Goal: Book appointment/travel/reservation

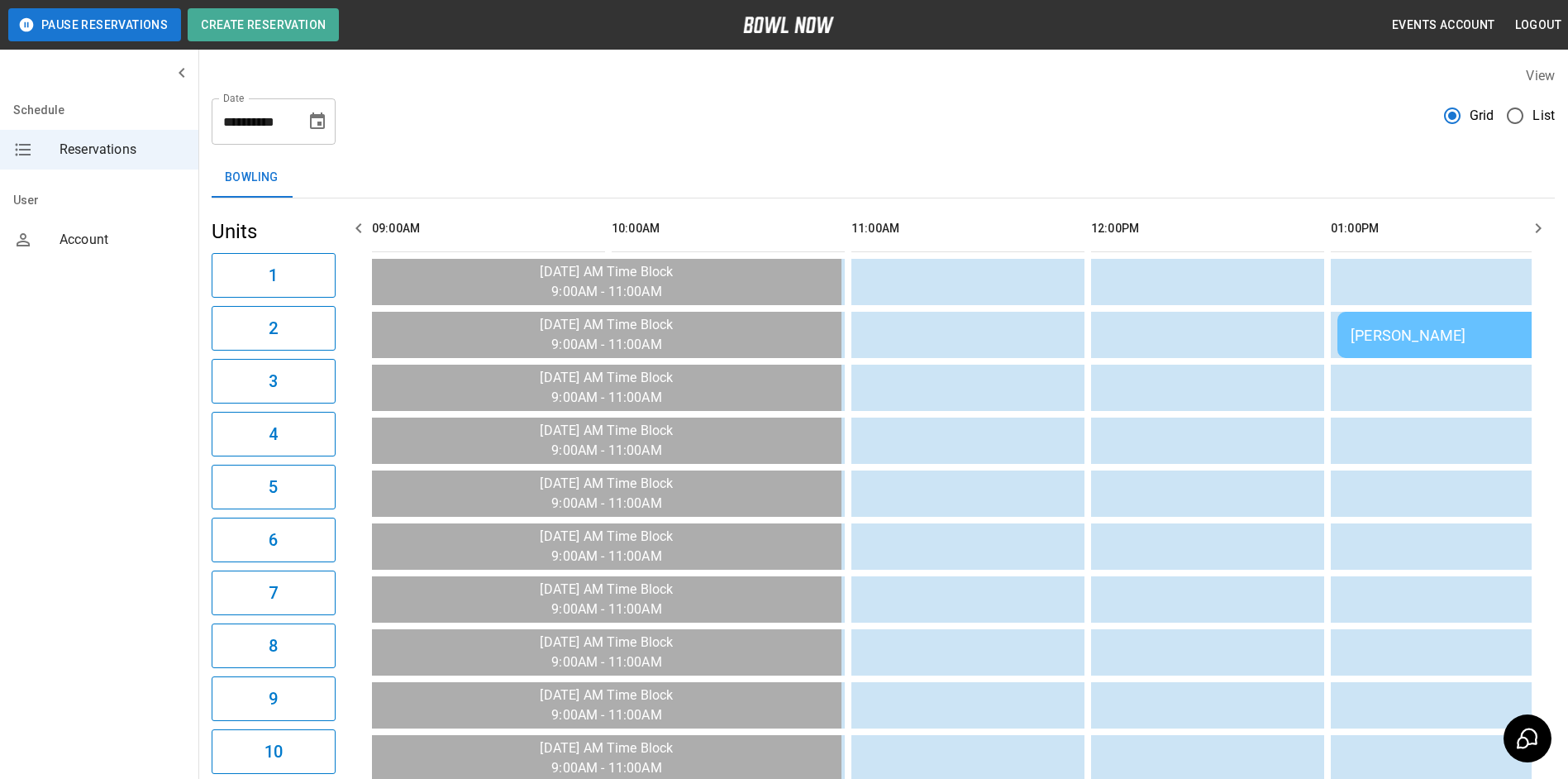
scroll to position [0, 88]
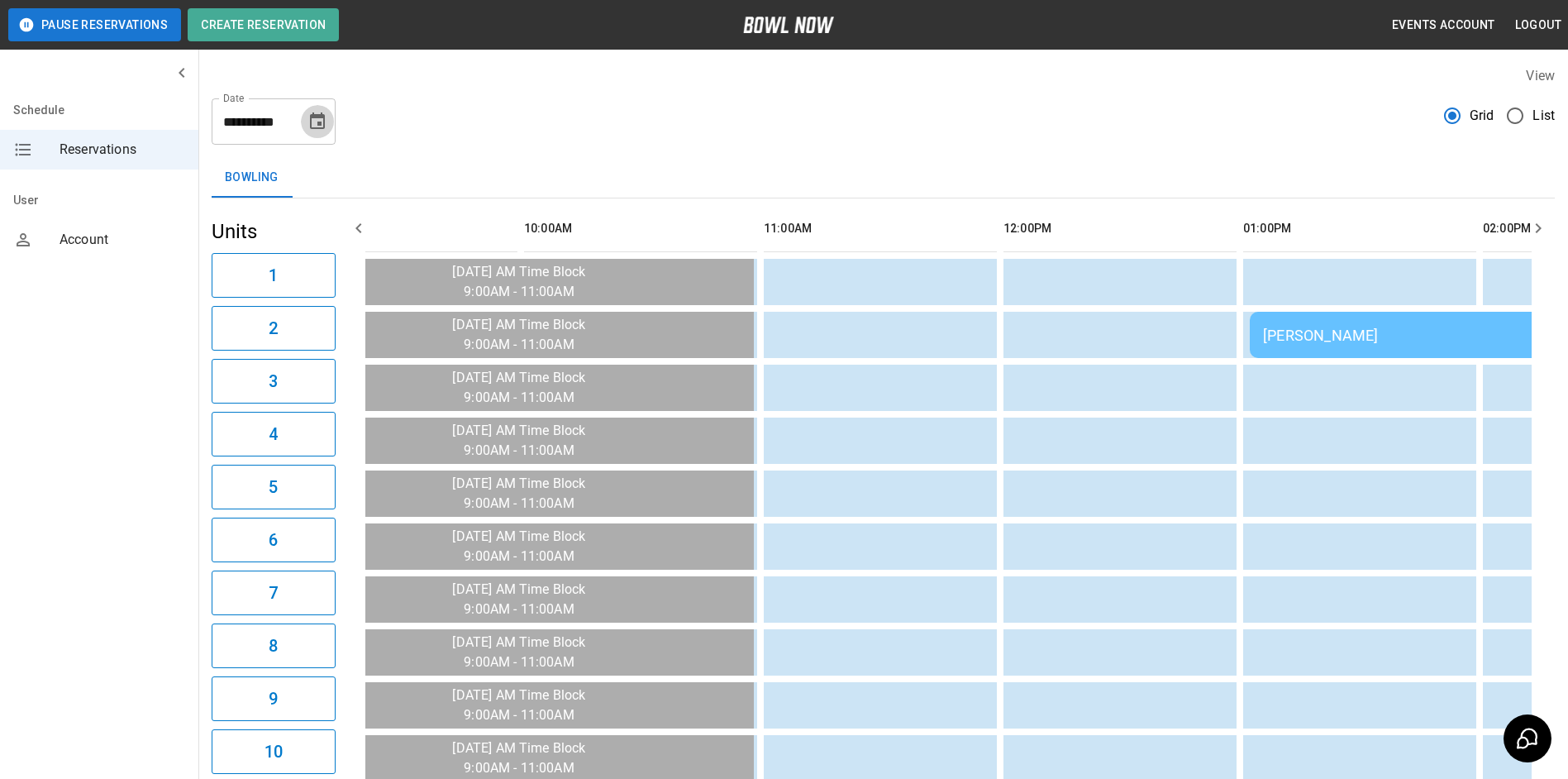
click at [315, 119] on icon "Choose date, selected date is Sep 7, 2025" at bounding box center [317, 122] width 20 height 20
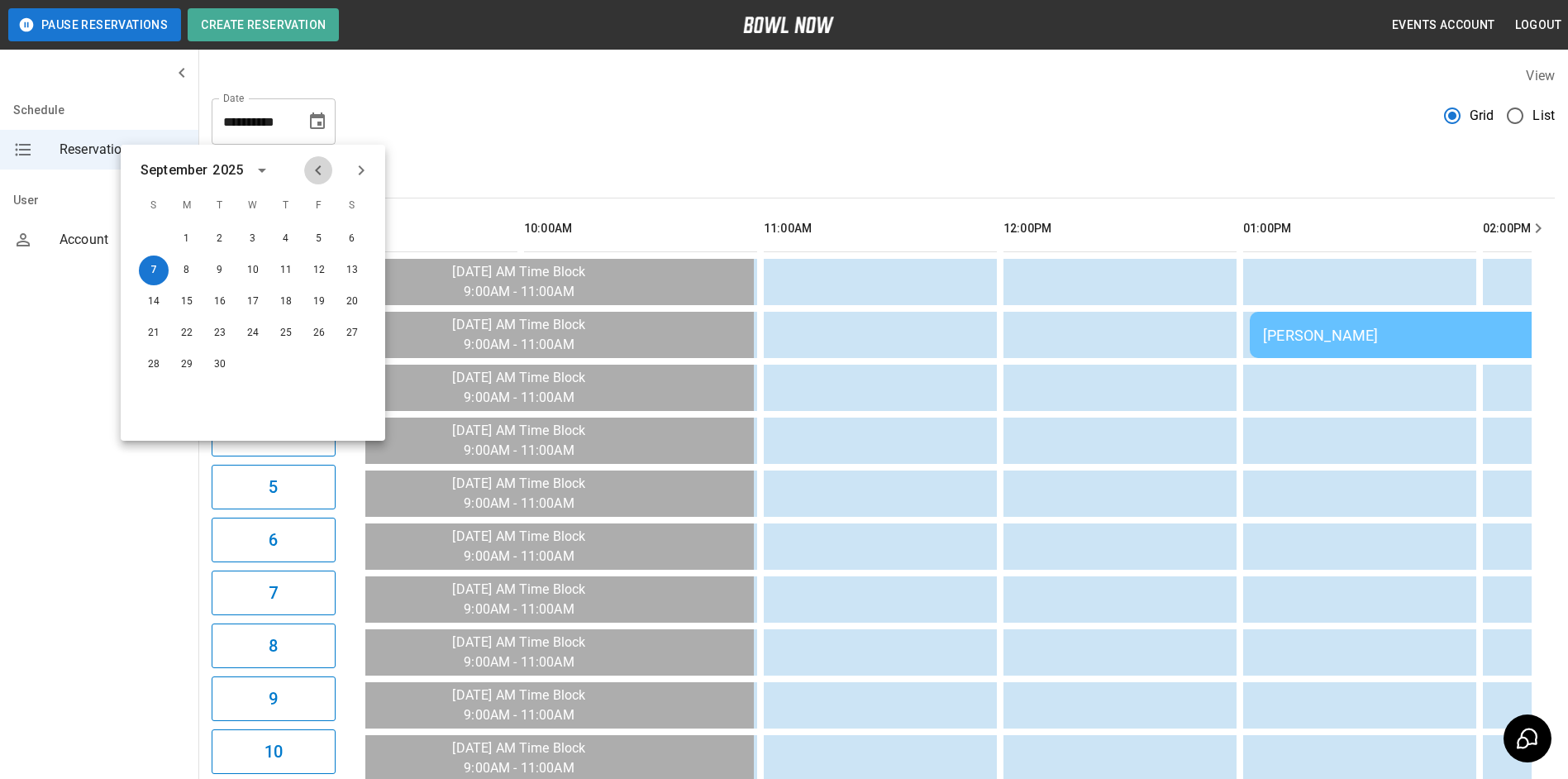
drag, startPoint x: 315, startPoint y: 172, endPoint x: 329, endPoint y: 172, distance: 14.0
click at [315, 172] on icon "Previous month" at bounding box center [317, 170] width 20 height 20
click at [252, 371] on button "27" at bounding box center [253, 365] width 30 height 30
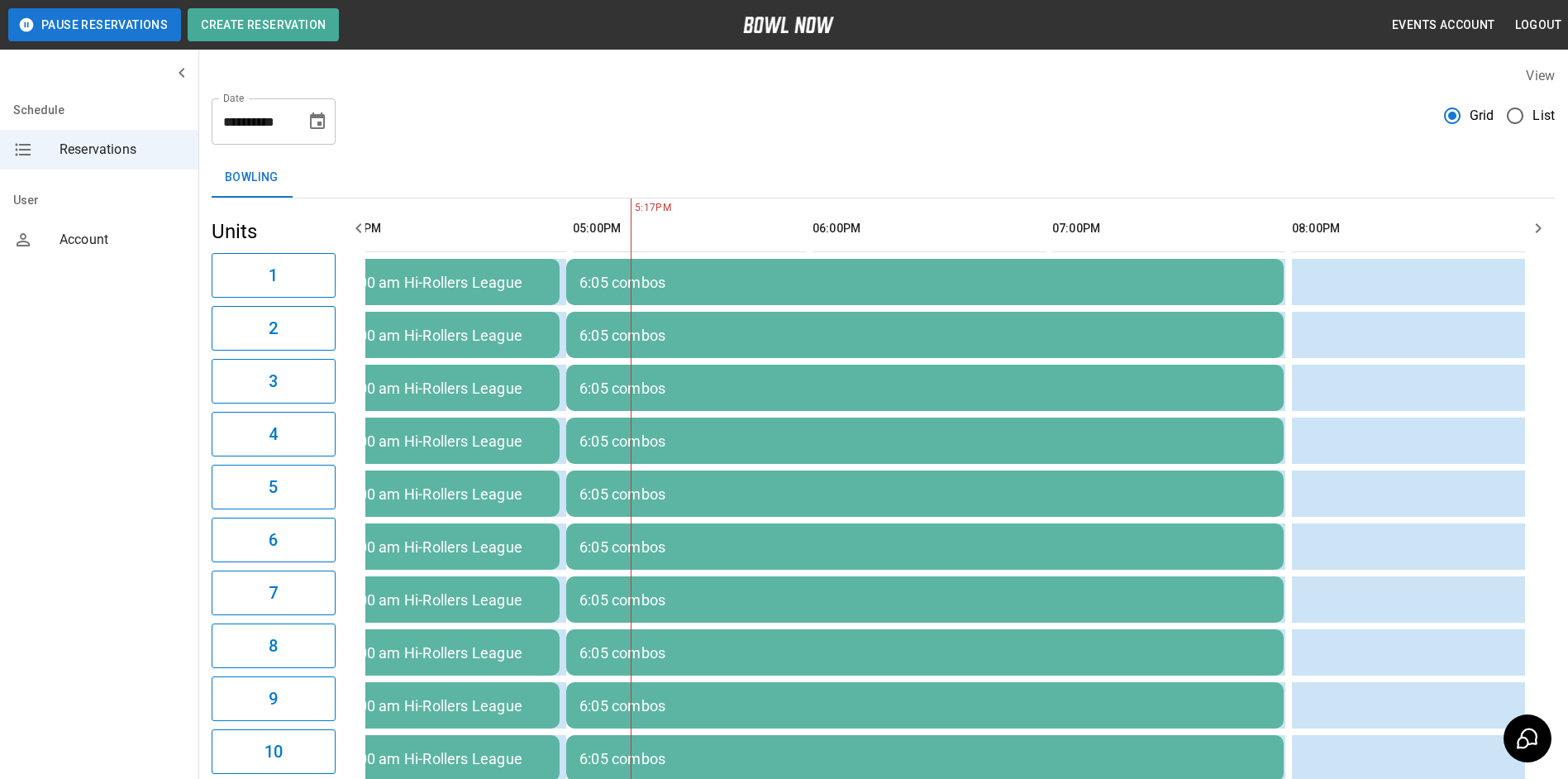
scroll to position [0, 47]
click at [315, 115] on icon "Choose date, selected date is Aug 27, 2025" at bounding box center [317, 121] width 15 height 17
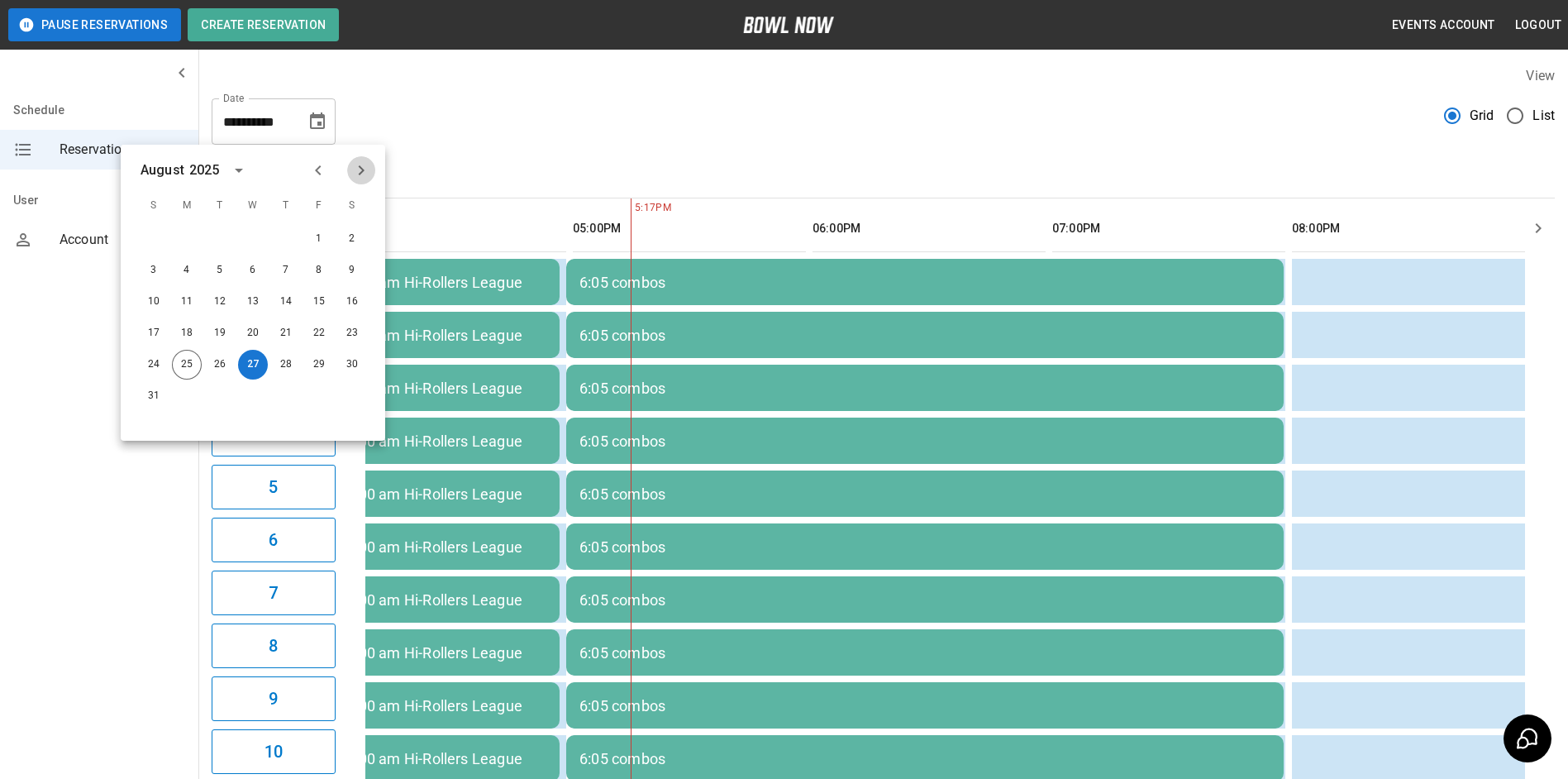
click at [358, 173] on icon "Next month" at bounding box center [361, 170] width 20 height 20
click at [352, 335] on button "27" at bounding box center [352, 333] width 30 height 30
type input "**********"
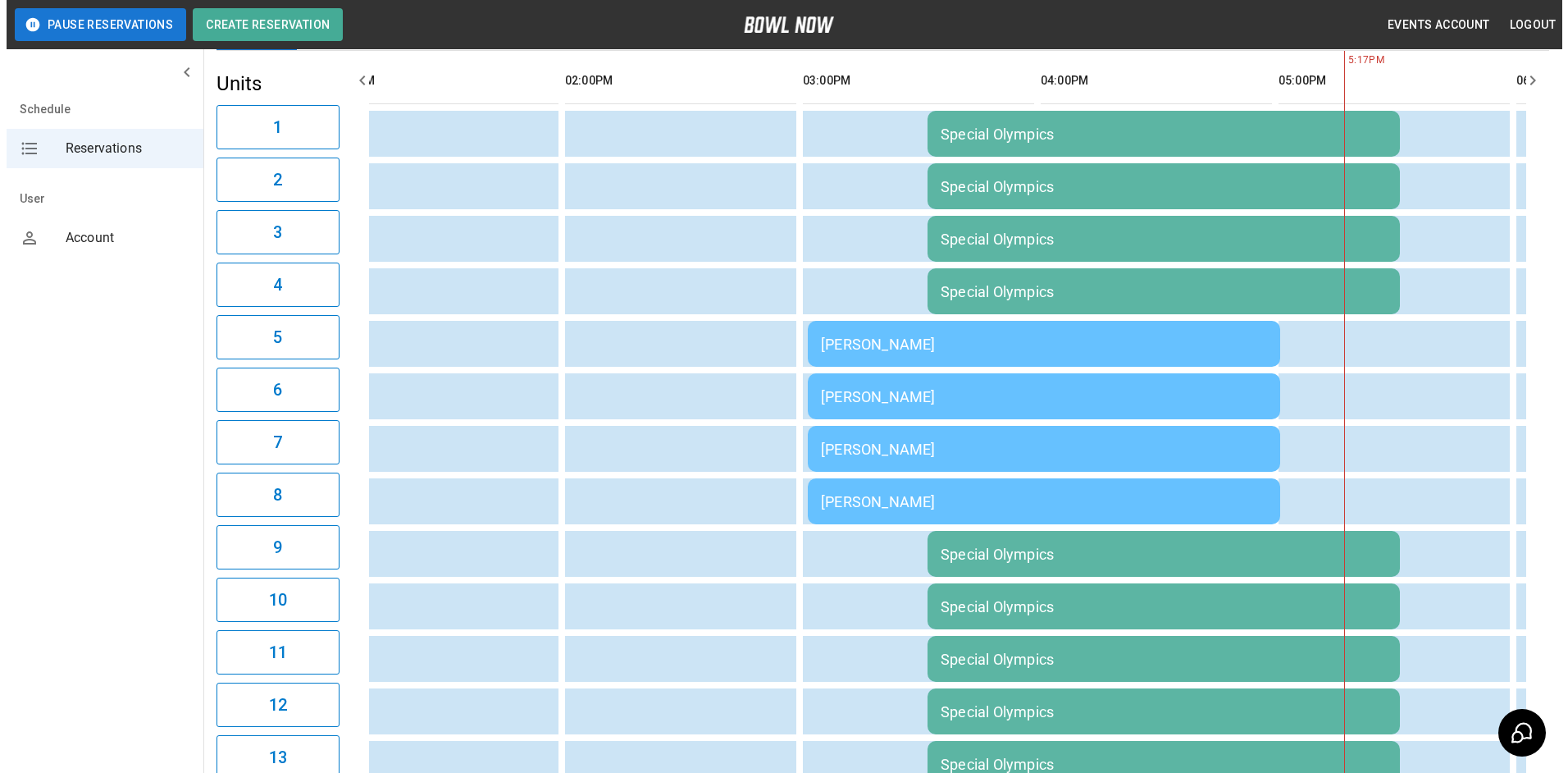
scroll to position [97, 0]
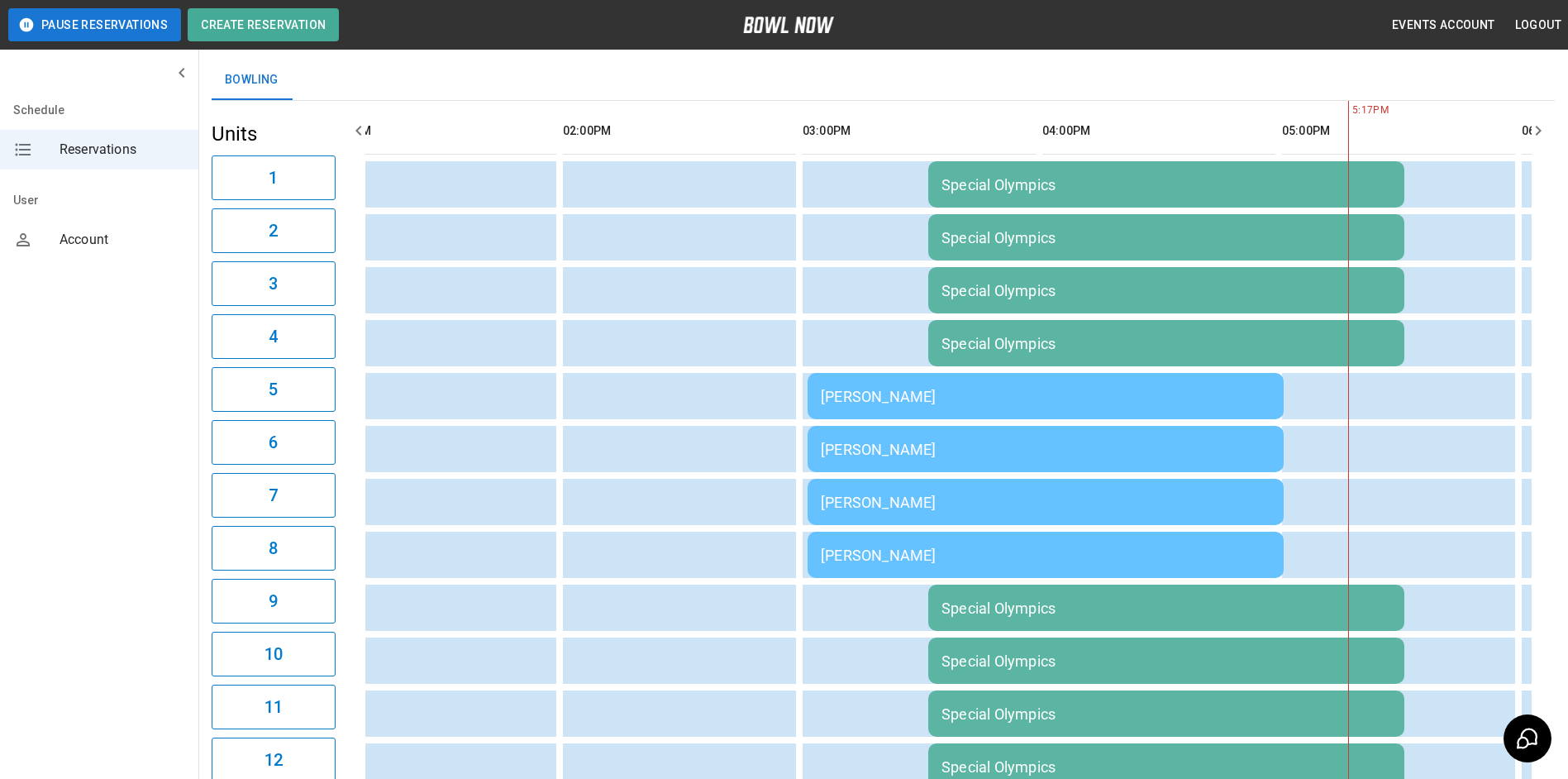
click at [914, 400] on div "[PERSON_NAME]" at bounding box center [1046, 397] width 450 height 17
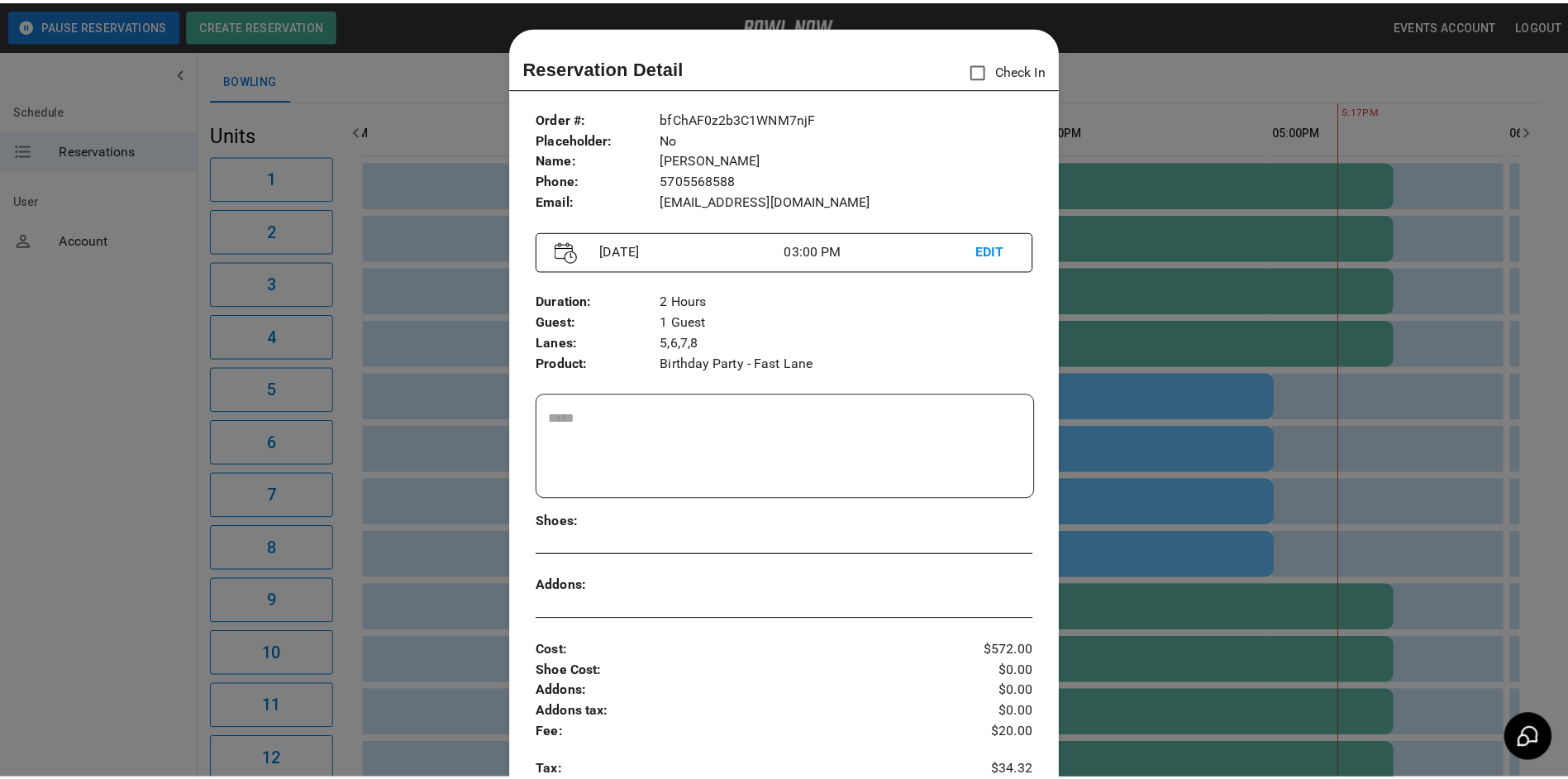
scroll to position [26, 0]
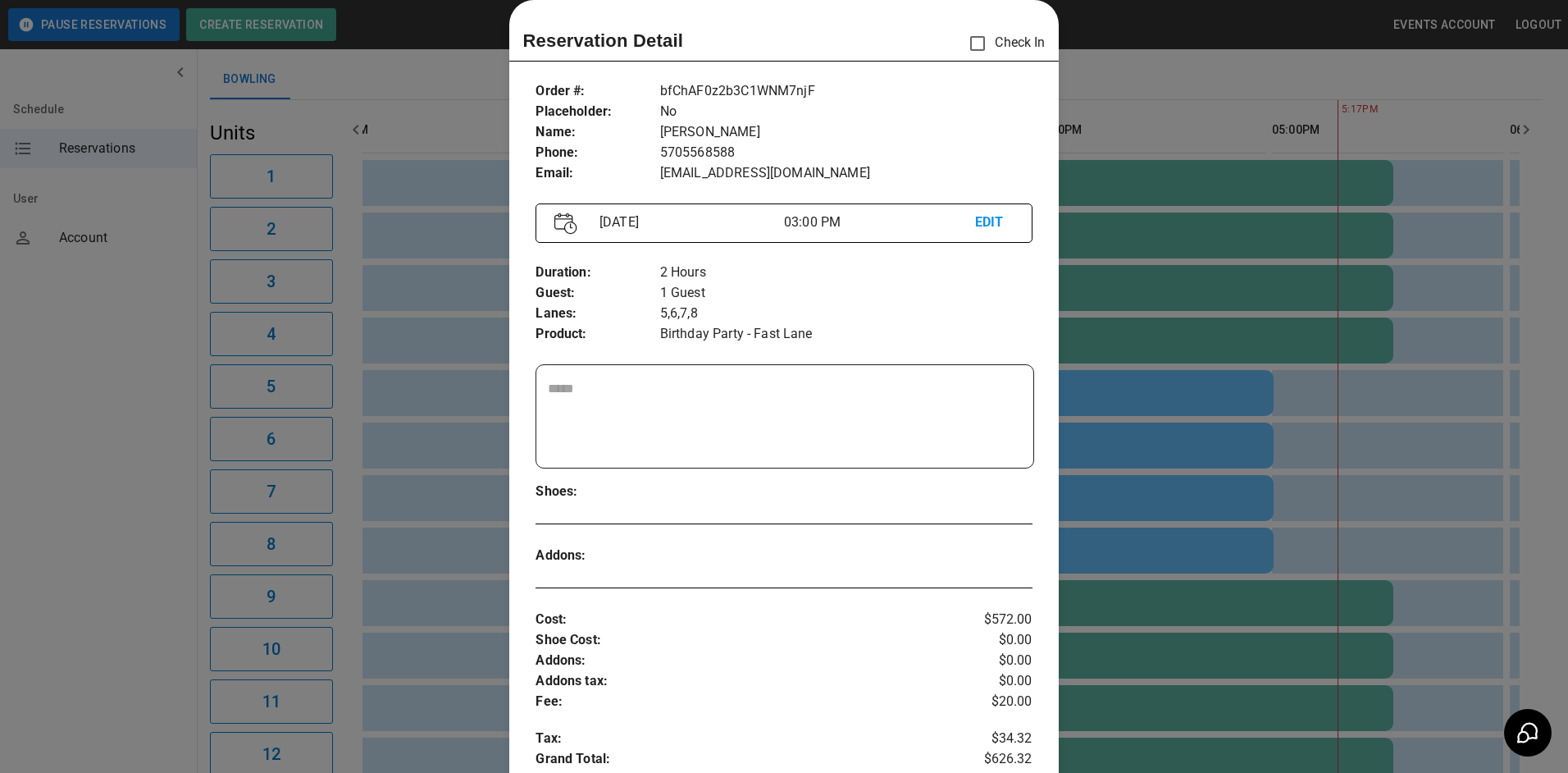
click at [1355, 413] on div at bounding box center [784, 386] width 1568 height 773
